Goal: Information Seeking & Learning: Find specific page/section

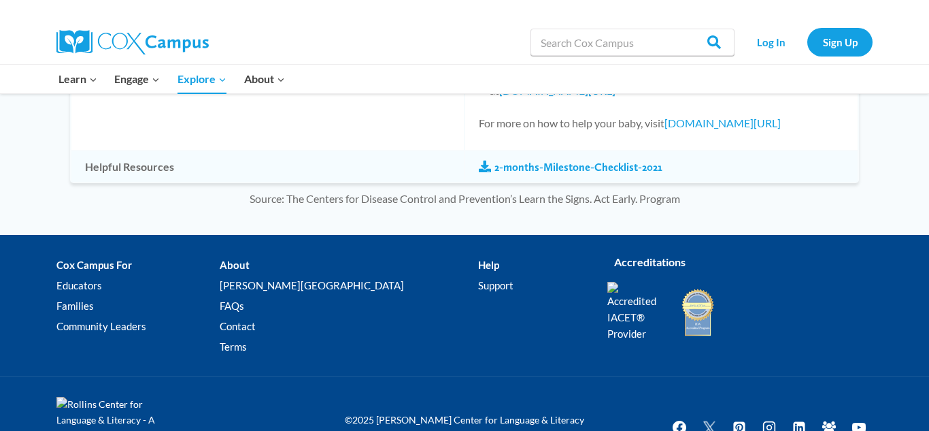
scroll to position [1360, 0]
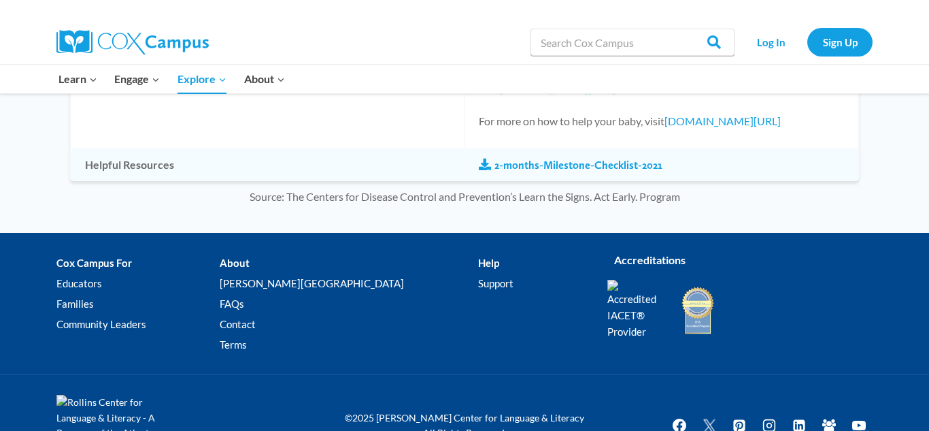
click at [654, 65] on div at bounding box center [732, 79] width 293 height 29
click at [655, 39] on input "Search in [URL][DOMAIN_NAME]" at bounding box center [633, 42] width 204 height 27
type input "assessing perschoolers"
click at [719, 39] on input "Search" at bounding box center [707, 42] width 53 height 27
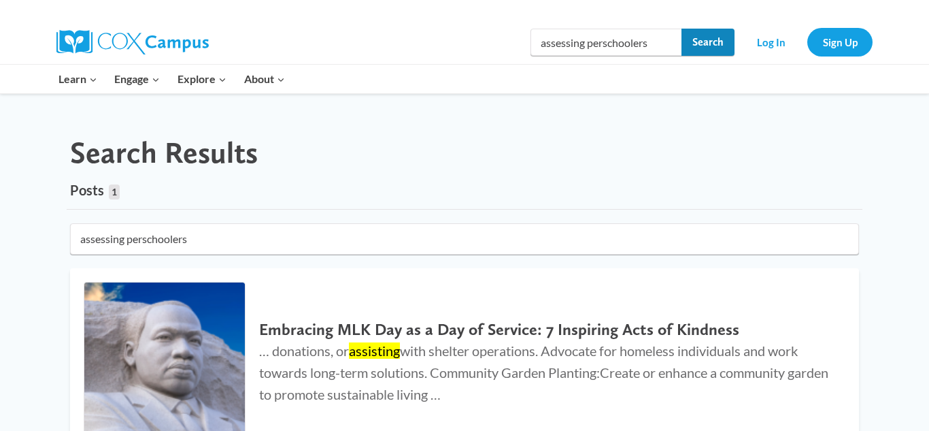
click at [719, 39] on input "Search" at bounding box center [707, 42] width 53 height 27
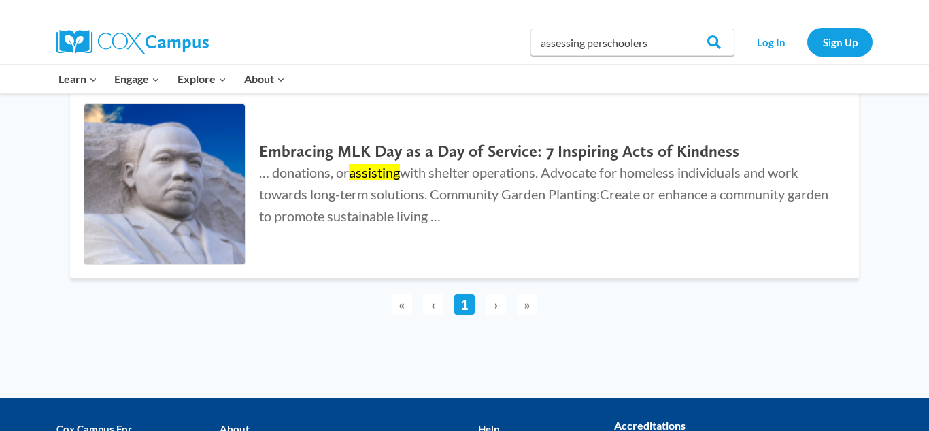
scroll to position [246, 0]
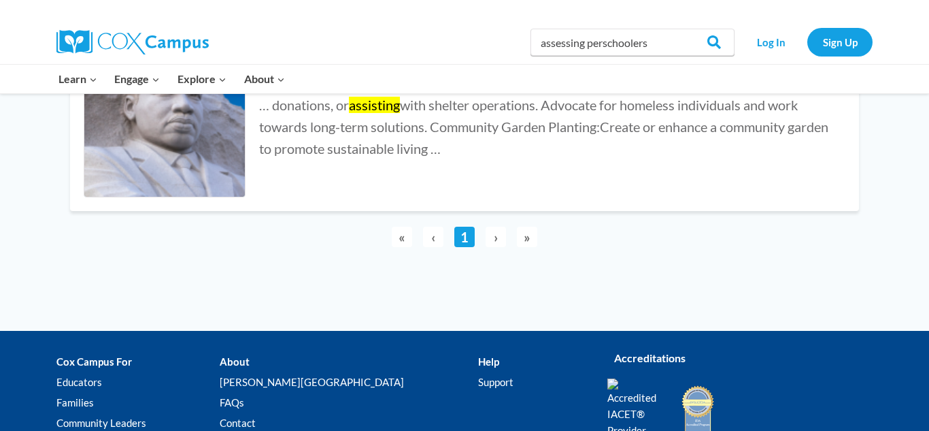
click at [864, 255] on main "Search Results Posts 1 1 result found in 1ms assessing perschoolers Embracing M…" at bounding box center [464, 76] width 816 height 401
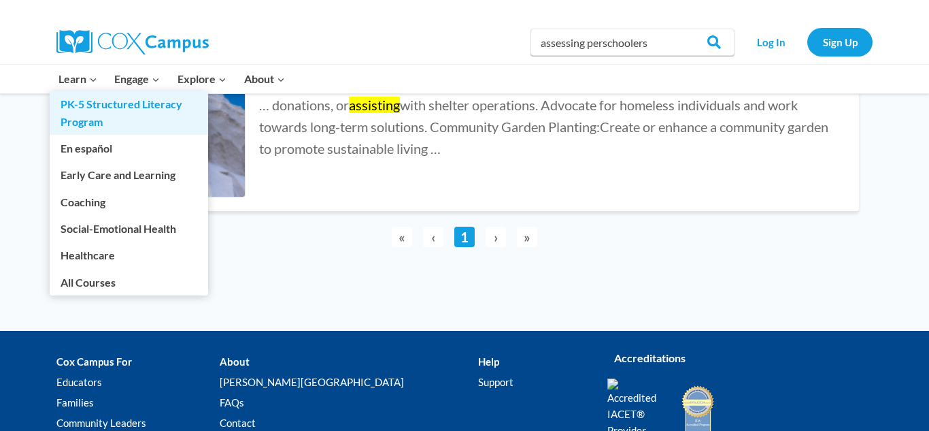
click at [75, 129] on link "PK-5 Structured Literacy Program" at bounding box center [129, 113] width 158 height 44
